Goal: Check status: Check status

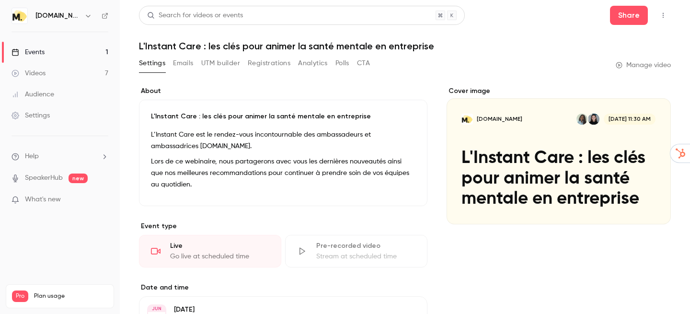
click at [54, 56] on link "Events 1" at bounding box center [60, 52] width 120 height 21
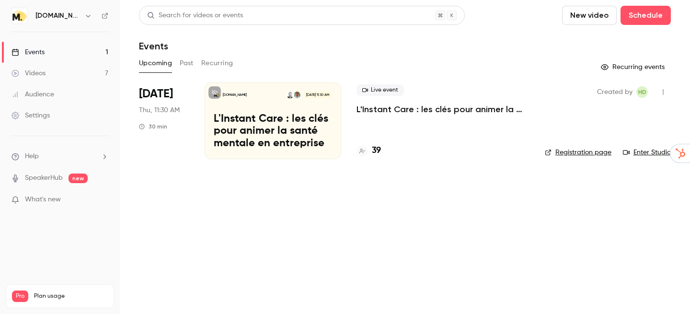
click at [396, 108] on p "L'Instant Care : les clés pour animer la santé mentale en entreprise" at bounding box center [443, 110] width 173 height 12
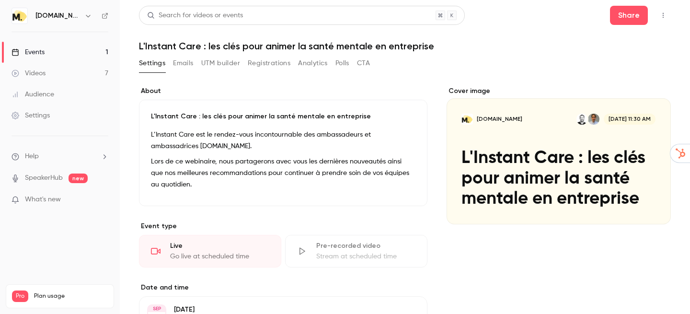
click at [274, 62] on button "Registrations" at bounding box center [269, 63] width 43 height 15
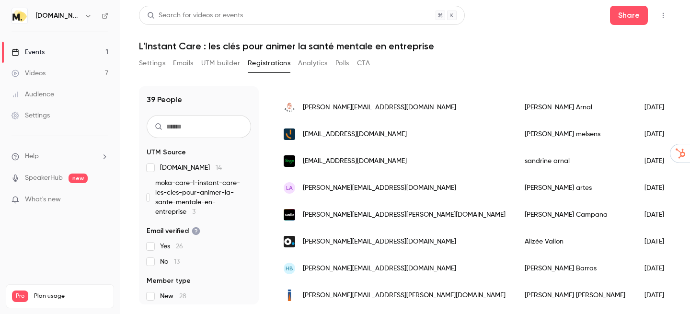
scroll to position [84, 0]
